Goal: Transaction & Acquisition: Download file/media

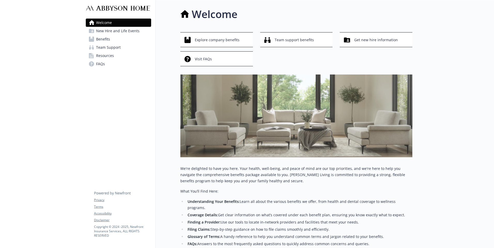
click at [105, 41] on span "Benefits" at bounding box center [103, 39] width 14 height 8
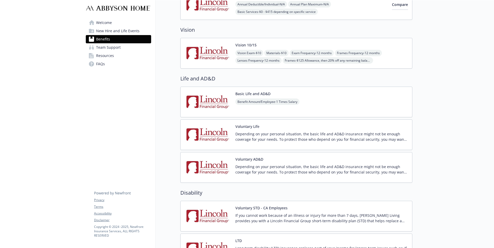
scroll to position [361, 0]
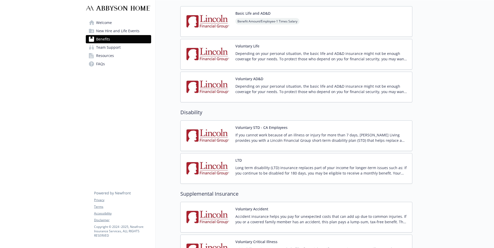
click at [287, 135] on p "If you cannot work because of an illness or injury for more than 7 days, [PERSO…" at bounding box center [321, 137] width 172 height 11
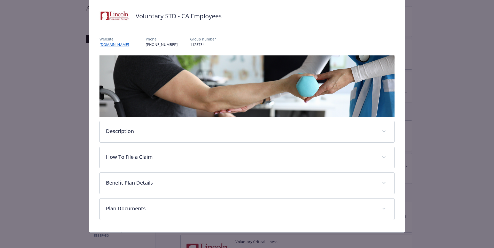
scroll to position [32, 0]
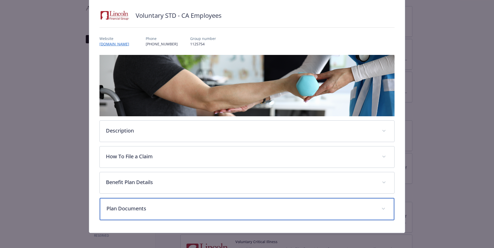
click at [140, 205] on p "Plan Documents" at bounding box center [240, 209] width 268 height 8
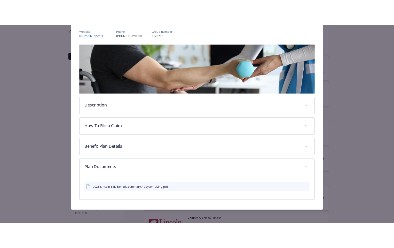
scroll to position [62, 0]
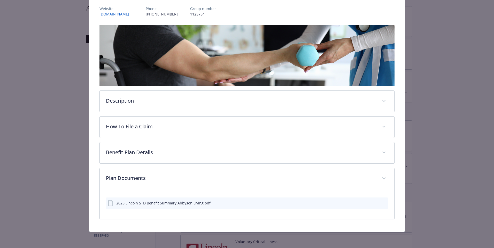
click at [157, 204] on div "2025 Lincoln STD Benefit Summary Abbyson Living.pdf" at bounding box center [163, 203] width 94 height 5
click at [372, 201] on icon "download file" at bounding box center [374, 203] width 4 height 4
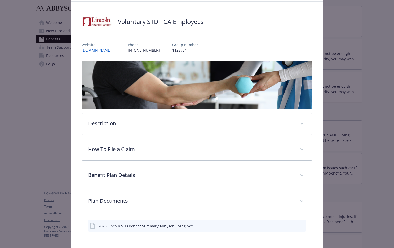
scroll to position [0, 0]
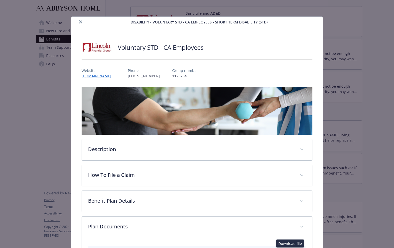
click at [79, 20] on icon "close" at bounding box center [80, 21] width 3 height 3
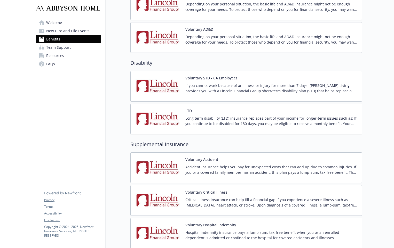
scroll to position [413, 0]
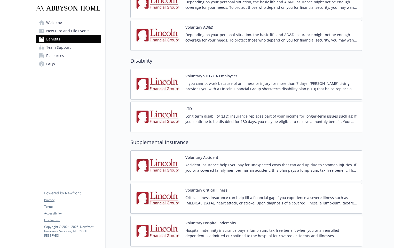
click at [225, 114] on p "Long term disability (LTD) insurance replaces part of your income for longer-te…" at bounding box center [271, 119] width 172 height 11
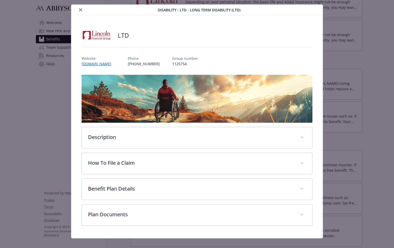
scroll to position [19, 0]
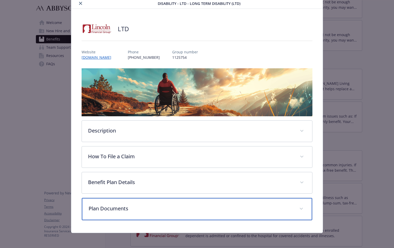
click at [110, 209] on p "Plan Documents" at bounding box center [191, 209] width 205 height 8
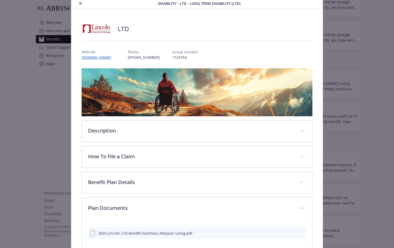
click at [104, 236] on div "2025 Lincoln LTD Benefit Summary Abbyson Living.pdf" at bounding box center [197, 233] width 218 height 11
click at [290, 231] on icon "download file" at bounding box center [292, 233] width 4 height 4
click at [78, 3] on button "close" at bounding box center [80, 3] width 6 height 6
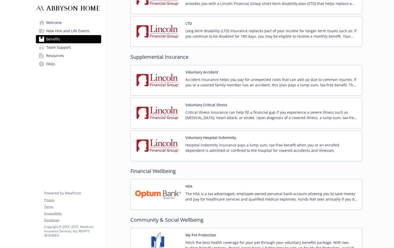
scroll to position [516, 0]
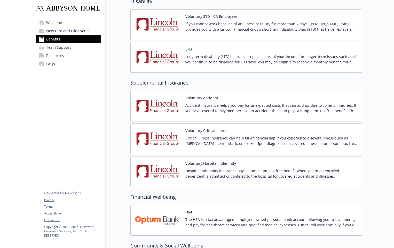
click at [188, 135] on div "Voluntary Critical Illness Critical illness insurance can help fill a financial…" at bounding box center [271, 139] width 172 height 22
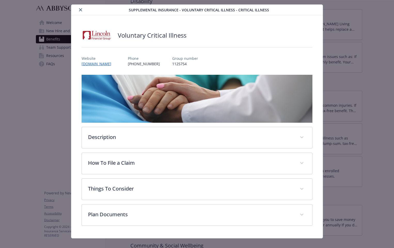
scroll to position [19, 0]
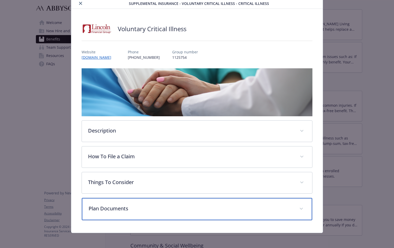
click at [175, 203] on div "Plan Documents" at bounding box center [197, 209] width 231 height 22
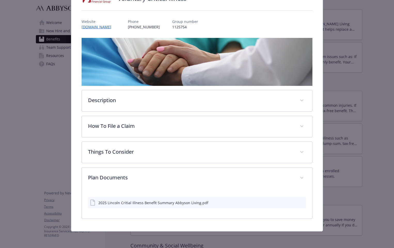
scroll to position [49, 0]
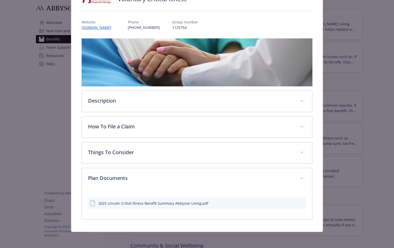
click at [291, 203] on icon "download file" at bounding box center [292, 202] width 3 height 3
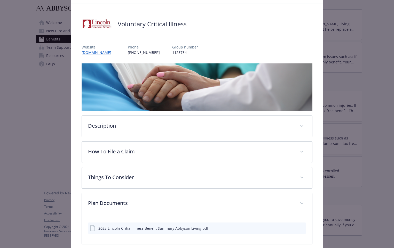
scroll to position [0, 0]
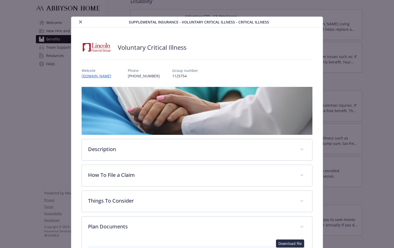
click at [79, 22] on icon "close" at bounding box center [80, 21] width 3 height 3
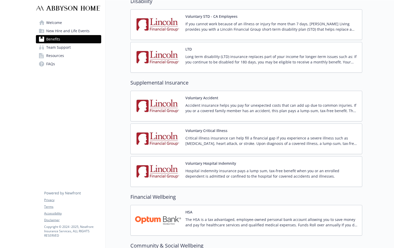
click at [238, 164] on div "Voluntary Hospital [GEOGRAPHIC_DATA] indemnity insurance pays a lump sum, tax-f…" at bounding box center [271, 172] width 172 height 22
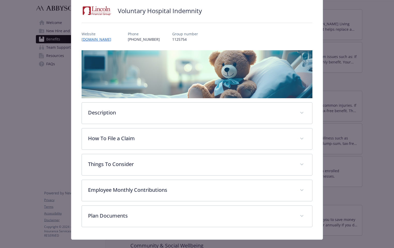
scroll to position [49, 0]
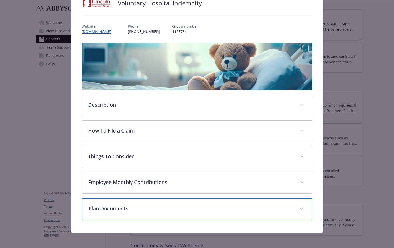
click at [130, 208] on p "Plan Documents" at bounding box center [191, 209] width 205 height 8
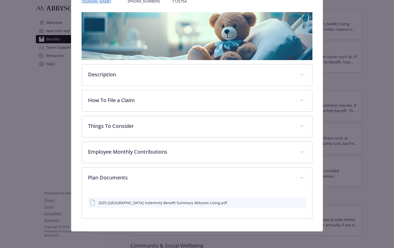
scroll to position [79, 0]
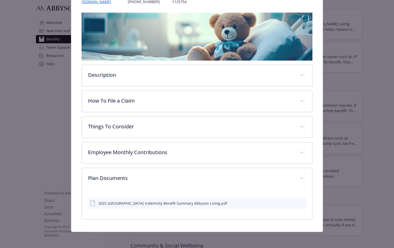
click at [162, 205] on div "2025 [GEOGRAPHIC_DATA] Indemnity Benefit Summary Abbyson Living.pdf" at bounding box center [162, 203] width 129 height 5
click at [290, 202] on icon "download file" at bounding box center [292, 203] width 4 height 4
